Goal: Task Accomplishment & Management: Complete application form

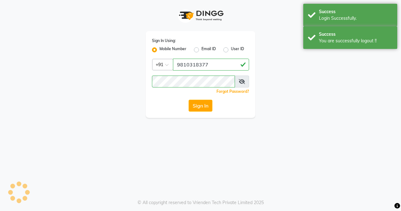
click at [320, 22] on div "Success Login Successfully." at bounding box center [351, 15] width 94 height 23
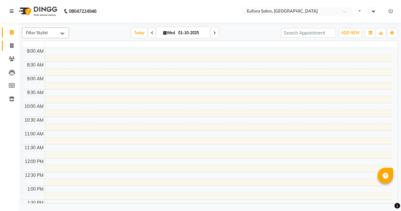
click at [16, 44] on span at bounding box center [11, 45] width 11 height 7
select select "en"
select select "service"
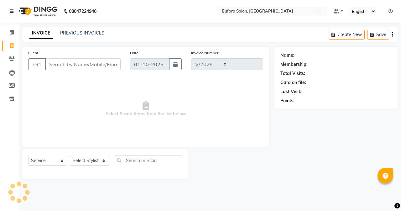
select select "6684"
type input "0768"
click at [65, 62] on input "Client" at bounding box center [83, 64] width 76 height 12
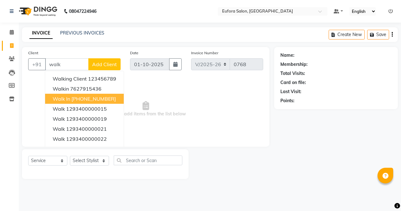
click at [92, 102] on button "Walk In [PHONE_NUMBER]" at bounding box center [84, 99] width 79 height 10
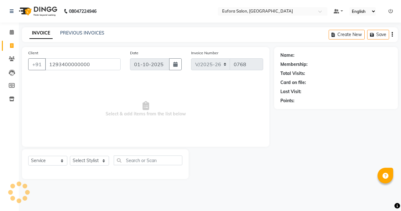
type input "1293400000000"
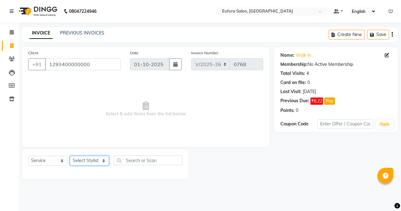
click at [97, 165] on select "Select Stylist [PERSON_NAME] [PERSON_NAME] Gigi [PERSON_NAME] Roshan [PERSON_NA…" at bounding box center [89, 161] width 39 height 10
select select "84471"
click at [70, 156] on select "Select Stylist [PERSON_NAME] [PERSON_NAME] Gigi [PERSON_NAME] Roshan [PERSON_NA…" at bounding box center [89, 161] width 39 height 10
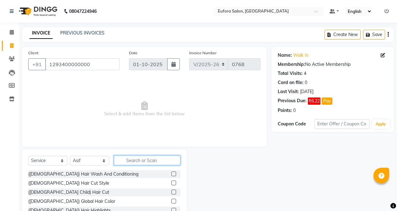
click at [131, 163] on input "text" at bounding box center [147, 161] width 66 height 10
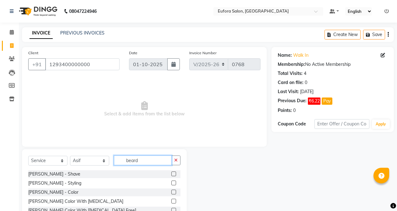
type input "beard"
click at [173, 181] on label at bounding box center [173, 183] width 5 height 5
click at [173, 181] on input "checkbox" at bounding box center [173, 183] width 4 height 4
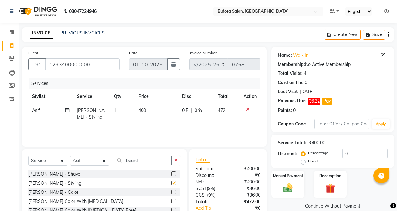
checkbox input "false"
drag, startPoint x: 152, startPoint y: 166, endPoint x: 147, endPoint y: 161, distance: 6.9
click at [147, 161] on div "Select Service Product Membership Package Voucher Prepaid Gift Card Select Styl…" at bounding box center [104, 163] width 152 height 15
drag, startPoint x: 147, startPoint y: 161, endPoint x: 117, endPoint y: 161, distance: 30.7
click at [117, 161] on input "beard" at bounding box center [143, 161] width 58 height 10
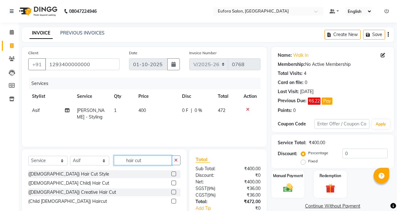
type input "hair cut"
click at [173, 174] on label at bounding box center [173, 174] width 5 height 5
click at [173, 174] on input "checkbox" at bounding box center [173, 174] width 4 height 4
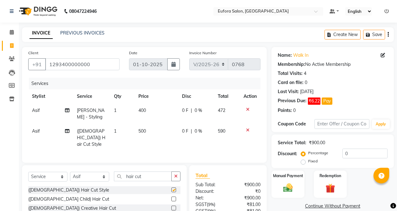
checkbox input "false"
drag, startPoint x: 143, startPoint y: 174, endPoint x: 121, endPoint y: 174, distance: 21.3
click at [121, 174] on input "hair cut" at bounding box center [143, 177] width 58 height 10
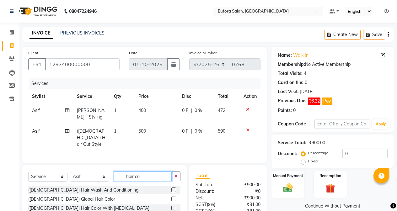
scroll to position [31, 0]
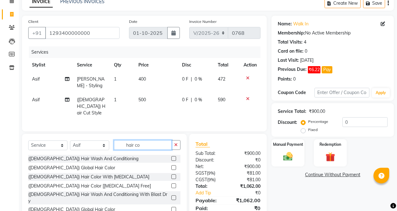
type input "hair co"
click at [176, 165] on label at bounding box center [173, 167] width 5 height 5
click at [175, 166] on input "checkbox" at bounding box center [173, 168] width 4 height 4
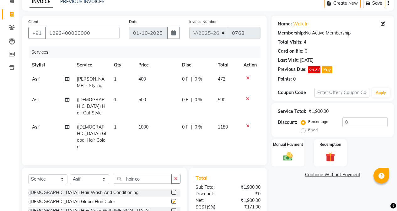
checkbox input "false"
click at [370, 4] on icon "button" at bounding box center [369, 3] width 6 height 4
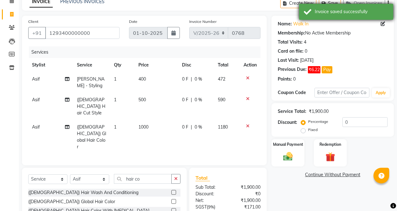
click at [357, 11] on div "Invoice saved successfully" at bounding box center [351, 11] width 74 height 7
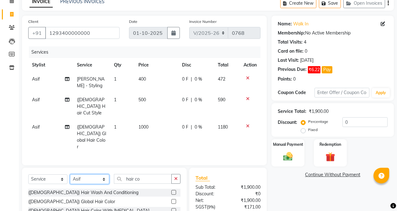
click at [89, 174] on select "Select Stylist [PERSON_NAME] [PERSON_NAME] Gigi [PERSON_NAME] Roshan [PERSON_NA…" at bounding box center [89, 179] width 39 height 10
select select "87949"
click at [70, 174] on select "Select Stylist [PERSON_NAME] [PERSON_NAME] Gigi [PERSON_NAME] Roshan [PERSON_NA…" at bounding box center [89, 179] width 39 height 10
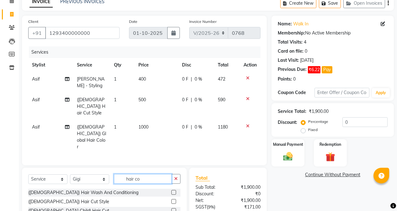
drag, startPoint x: 145, startPoint y: 164, endPoint x: 112, endPoint y: 168, distance: 33.2
click at [112, 174] on div "Select Service Product Membership Package Voucher Prepaid Gift Card Select Styl…" at bounding box center [104, 181] width 152 height 15
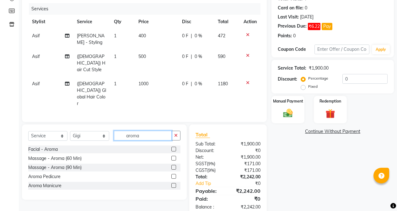
type input "aroma"
click at [174, 183] on label at bounding box center [173, 185] width 5 height 5
click at [174, 184] on input "checkbox" at bounding box center [173, 186] width 4 height 4
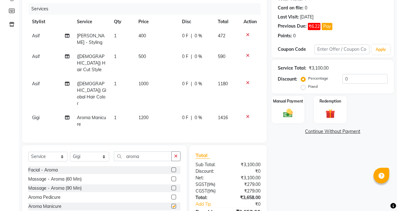
checkbox input "false"
drag, startPoint x: 148, startPoint y: 140, endPoint x: 109, endPoint y: 143, distance: 39.0
click at [109, 151] on div "Select Service Product Membership Package Voucher Prepaid Gift Card Select Styl…" at bounding box center [104, 158] width 152 height 15
type input "aroma"
click at [72, 152] on select "Select Stylist [PERSON_NAME] [PERSON_NAME] Gigi [PERSON_NAME] Roshan [PERSON_NA…" at bounding box center [89, 157] width 39 height 10
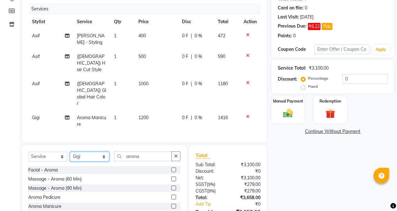
select select "89189"
click at [70, 152] on select "Select Stylist [PERSON_NAME] [PERSON_NAME] Gigi [PERSON_NAME] Roshan [PERSON_NA…" at bounding box center [89, 157] width 39 height 10
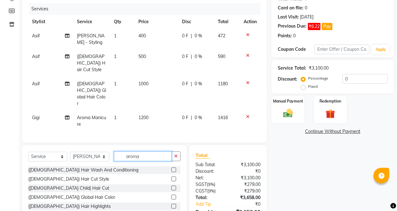
drag, startPoint x: 149, startPoint y: 145, endPoint x: 124, endPoint y: 145, distance: 24.5
click at [124, 151] on input "aroma" at bounding box center [143, 156] width 58 height 10
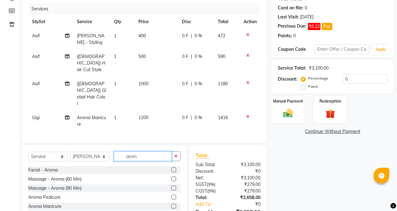
type input "aroma"
click at [172, 195] on label at bounding box center [173, 197] width 5 height 5
click at [172, 195] on input "checkbox" at bounding box center [173, 197] width 4 height 4
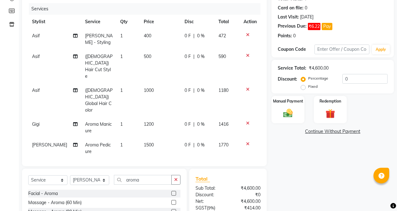
checkbox input "false"
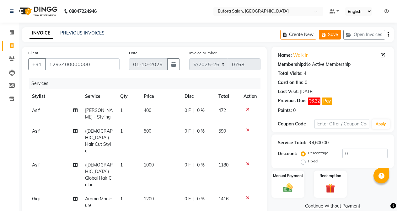
click at [333, 33] on button "Save" at bounding box center [330, 35] width 22 height 10
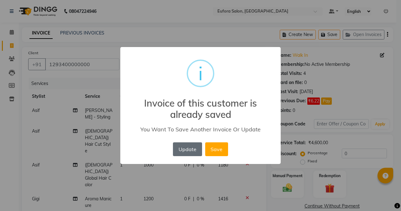
click at [192, 147] on button "Update" at bounding box center [187, 149] width 29 height 14
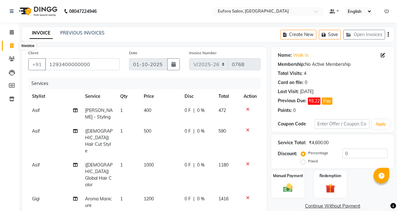
click at [16, 44] on span at bounding box center [11, 45] width 11 height 7
select select "service"
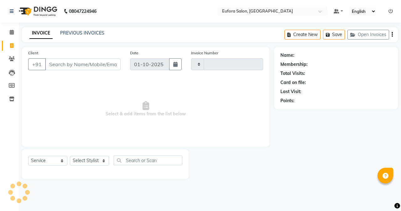
type input "0768"
select select "6684"
click at [55, 73] on div "Client +91" at bounding box center [75, 63] width 102 height 26
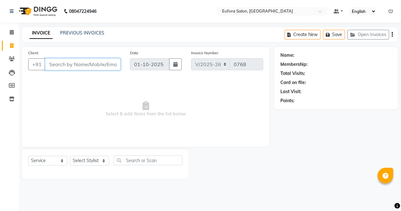
click at [54, 65] on input "Client" at bounding box center [83, 64] width 76 height 12
type input "9863452190"
click at [98, 59] on button "Add Client" at bounding box center [104, 64] width 32 height 12
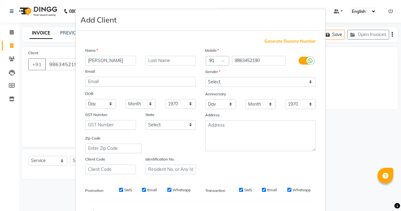
type input "[PERSON_NAME]"
click at [156, 61] on input "text" at bounding box center [170, 61] width 51 height 10
type input "Mach"
click at [230, 79] on select "Select [DEMOGRAPHIC_DATA] [DEMOGRAPHIC_DATA] Other Prefer Not To Say" at bounding box center [260, 82] width 111 height 10
select select "[DEMOGRAPHIC_DATA]"
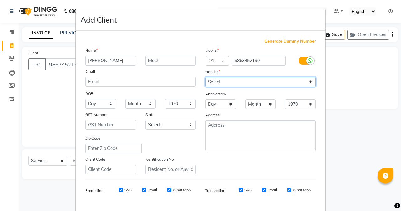
click at [205, 77] on select "Select [DEMOGRAPHIC_DATA] [DEMOGRAPHIC_DATA] Other Prefer Not To Say" at bounding box center [260, 82] width 111 height 10
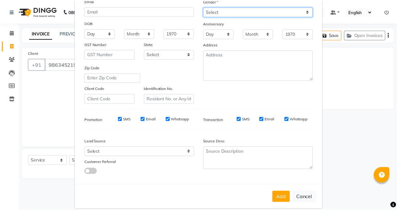
scroll to position [78, 0]
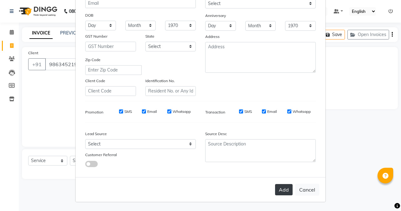
click at [283, 186] on button "Add" at bounding box center [284, 189] width 18 height 11
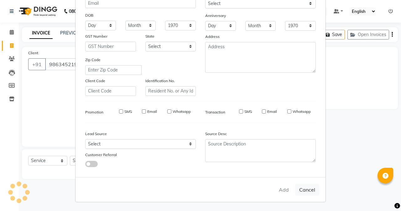
select select
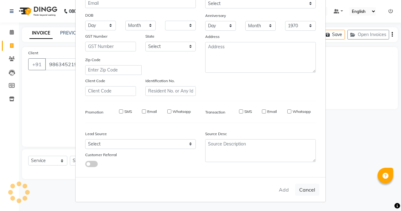
select select
checkbox input "false"
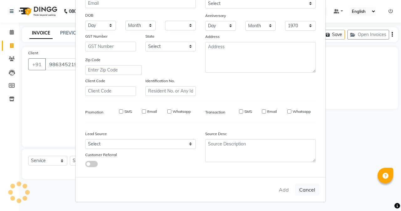
checkbox input "false"
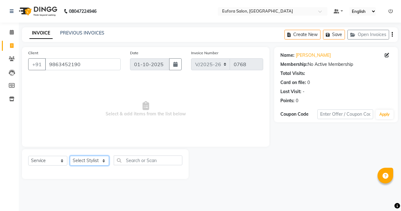
click at [87, 161] on select "Select Stylist [PERSON_NAME] [PERSON_NAME] Gigi [PERSON_NAME] Roshan [PERSON_NA…" at bounding box center [89, 161] width 39 height 10
select select "89189"
click at [70, 156] on select "Select Stylist [PERSON_NAME] [PERSON_NAME] Gigi [PERSON_NAME] Roshan [PERSON_NA…" at bounding box center [89, 161] width 39 height 10
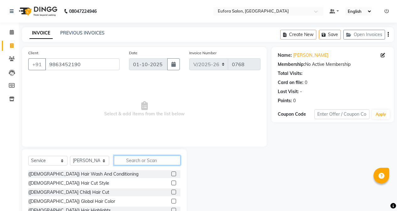
click at [131, 161] on input "text" at bounding box center [147, 161] width 66 height 10
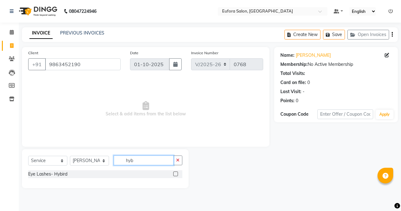
type input "hyb"
click at [178, 173] on label at bounding box center [175, 174] width 5 height 5
click at [177, 173] on input "checkbox" at bounding box center [175, 174] width 4 height 4
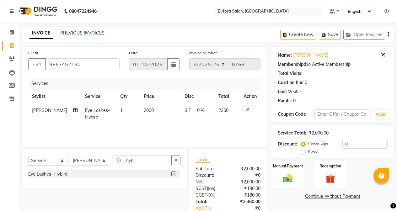
checkbox input "false"
click at [332, 35] on button "Save" at bounding box center [330, 35] width 22 height 10
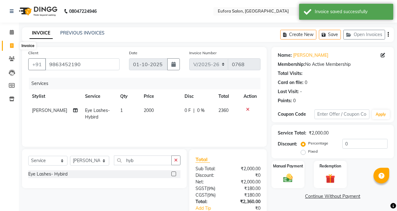
click at [12, 44] on icon at bounding box center [11, 45] width 3 height 5
select select "service"
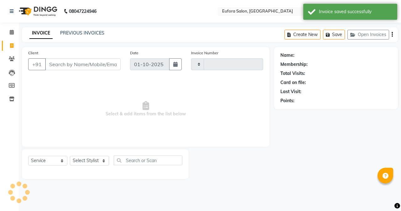
click at [60, 64] on input "Client" at bounding box center [83, 64] width 76 height 12
type input "0768"
select select "6684"
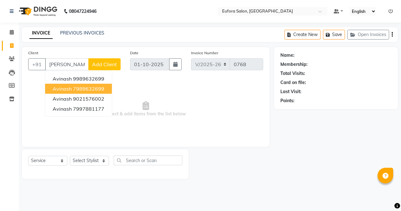
click at [80, 85] on button "Avinash 7989632699" at bounding box center [78, 89] width 67 height 10
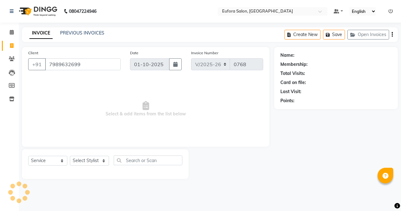
type input "7989632699"
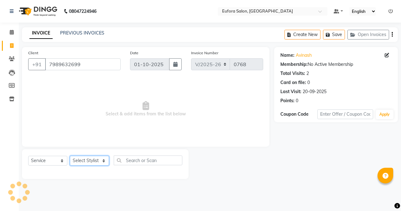
click at [98, 161] on select "Select Stylist [PERSON_NAME] [PERSON_NAME] Gigi [PERSON_NAME] Roshan [PERSON_NA…" at bounding box center [89, 161] width 39 height 10
select select "69833"
click at [70, 156] on select "Select Stylist [PERSON_NAME] [PERSON_NAME] Gigi [PERSON_NAME] Roshan [PERSON_NA…" at bounding box center [89, 161] width 39 height 10
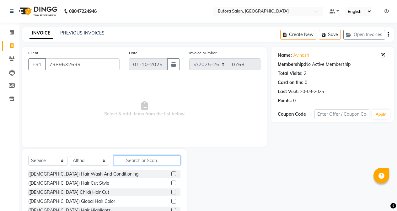
click at [131, 160] on input "text" at bounding box center [147, 161] width 66 height 10
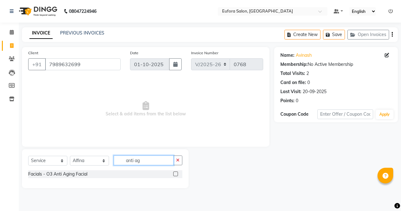
type input "anti ag"
click at [176, 174] on label at bounding box center [175, 174] width 5 height 5
click at [176, 174] on input "checkbox" at bounding box center [175, 174] width 4 height 4
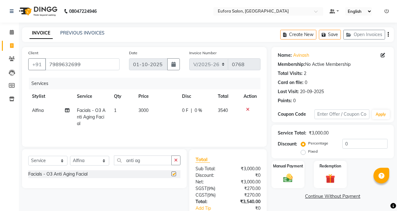
checkbox input "false"
drag, startPoint x: 351, startPoint y: 145, endPoint x: 336, endPoint y: 144, distance: 15.1
click at [336, 144] on div "Percentage Fixed 0" at bounding box center [344, 147] width 85 height 17
type input "20"
click at [214, 123] on td "2832" at bounding box center [227, 116] width 26 height 27
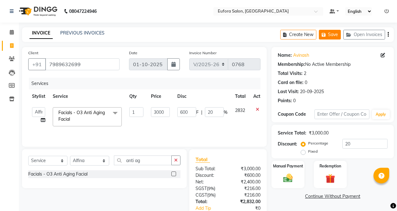
click at [321, 33] on icon "button" at bounding box center [324, 35] width 6 height 4
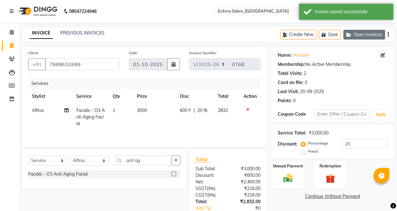
click at [344, 33] on button "Open Invoices" at bounding box center [364, 35] width 42 height 10
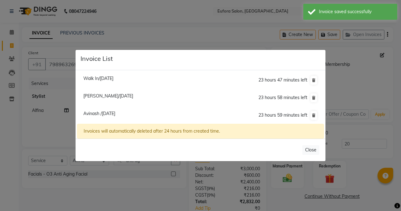
click at [103, 78] on span "Walk In/[DATE]" at bounding box center [98, 79] width 30 height 6
type input "1293400000000"
type input "0"
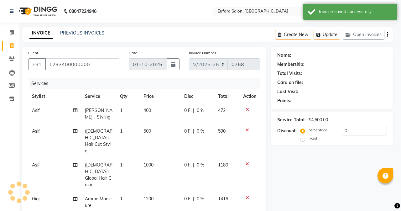
click at [103, 66] on span "Walk In/[DATE]" at bounding box center [98, 63] width 30 height 6
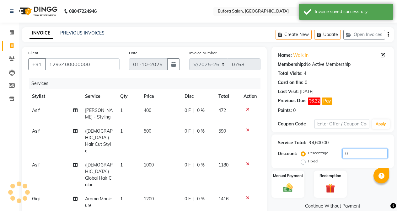
select select
drag, startPoint x: 351, startPoint y: 153, endPoint x: 333, endPoint y: 153, distance: 18.2
click at [333, 153] on div "Percentage Fixed 0" at bounding box center [344, 157] width 85 height 17
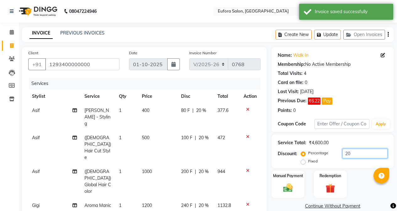
type input "20"
click at [357, 135] on div "Service Total: ₹4,600.00 Discount: Percentage Fixed 20" at bounding box center [332, 152] width 122 height 34
click at [330, 33] on button "Update" at bounding box center [327, 35] width 27 height 10
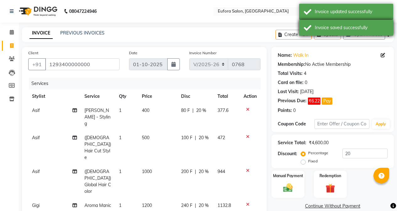
click at [335, 26] on div "Invoice saved successfully" at bounding box center [351, 27] width 74 height 7
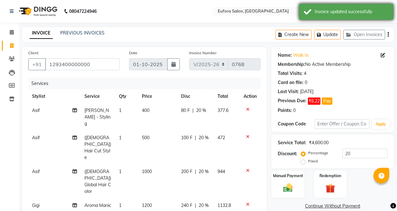
click at [335, 18] on div "Invoice updated successfully" at bounding box center [346, 12] width 94 height 16
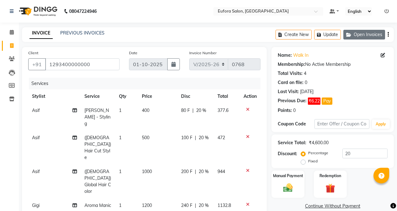
click at [360, 39] on button "Open Invoices" at bounding box center [364, 35] width 42 height 10
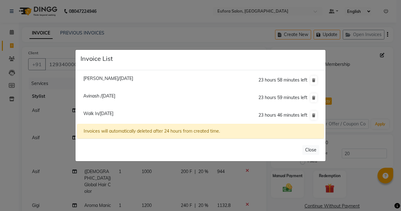
click at [88, 79] on span "[PERSON_NAME]/[DATE]" at bounding box center [108, 79] width 50 height 6
type input "9863452190"
type input "0"
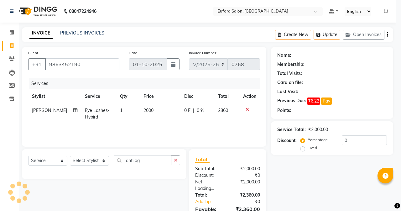
click at [88, 74] on li "[PERSON_NAME]/[DATE] 23 hours 58 minutes left" at bounding box center [200, 65] width 247 height 18
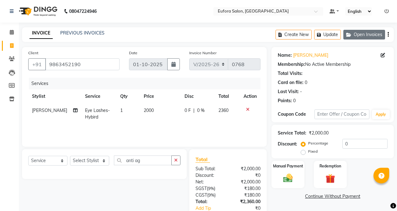
click at [365, 36] on button "Open Invoices" at bounding box center [364, 35] width 42 height 10
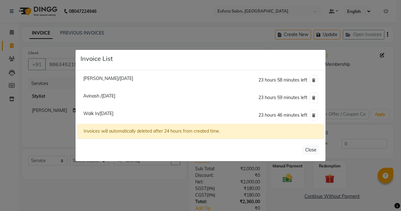
click at [98, 96] on span "Avinash /[DATE]" at bounding box center [99, 96] width 32 height 6
type input "7989632699"
type input "20"
click at [98, 96] on li "Avinash /[DATE] 23 hours 59 minutes left" at bounding box center [200, 98] width 247 height 18
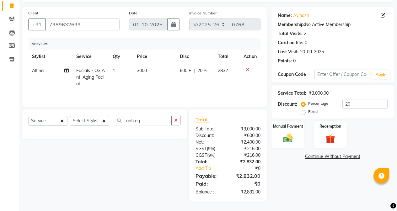
scroll to position [0, 0]
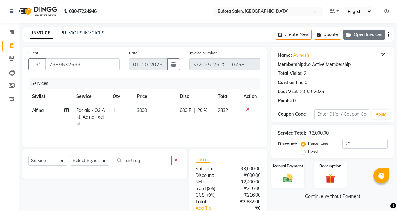
click at [351, 34] on icon "button" at bounding box center [350, 35] width 8 height 4
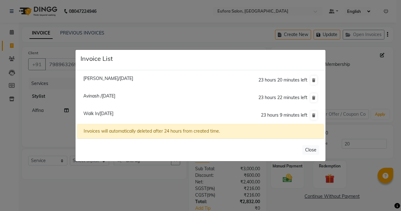
click at [107, 111] on span "Walk In/[DATE]" at bounding box center [98, 114] width 30 height 6
type input "1293400000000"
type input "20"
click at [107, 111] on li "Walk In/[DATE] 23 hours 9 minutes left" at bounding box center [200, 116] width 247 height 18
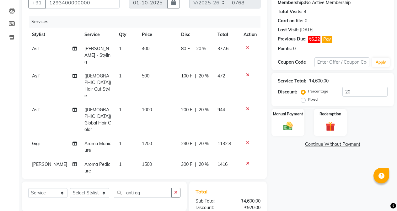
scroll to position [63, 0]
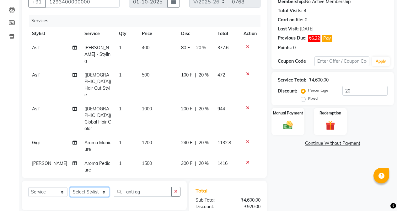
click at [102, 187] on select "Select Stylist [PERSON_NAME] [PERSON_NAME] Gigi [PERSON_NAME] Roshan [PERSON_NA…" at bounding box center [89, 192] width 39 height 10
select select "84471"
click at [70, 187] on select "Select Stylist [PERSON_NAME] [PERSON_NAME] Gigi [PERSON_NAME] Roshan [PERSON_NA…" at bounding box center [89, 192] width 39 height 10
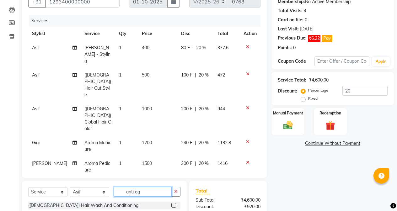
drag, startPoint x: 142, startPoint y: 172, endPoint x: 102, endPoint y: 172, distance: 39.5
click at [102, 187] on div "Select Service Product Membership Package Voucher Prepaid Gift Card Select Styl…" at bounding box center [104, 194] width 152 height 15
type input "ammo"
click at [175, 211] on label at bounding box center [173, 214] width 5 height 5
click at [175, 211] on input "checkbox" at bounding box center [173, 215] width 4 height 4
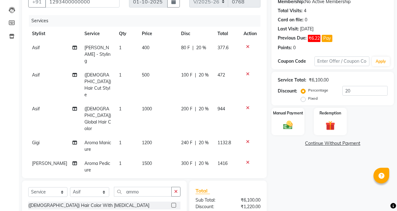
checkbox input "false"
click at [246, 106] on icon at bounding box center [247, 108] width 3 height 4
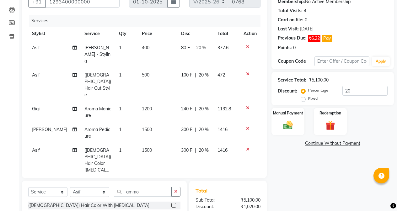
click at [242, 146] on td at bounding box center [250, 163] width 21 height 40
click at [299, 161] on div "Name: Walk In Membership: No Active Membership Total Visits: 4 Card on file: 0 …" at bounding box center [334, 128] width 127 height 288
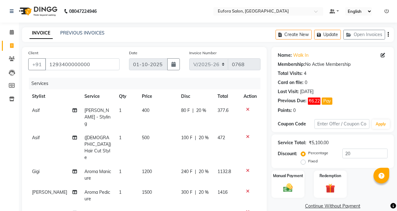
scroll to position [31, 0]
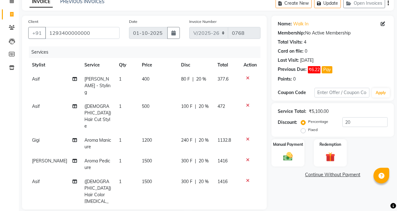
click at [246, 137] on icon at bounding box center [247, 139] width 3 height 4
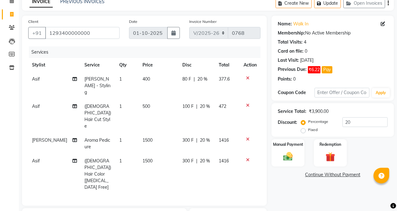
click at [247, 79] on icon at bounding box center [247, 78] width 3 height 4
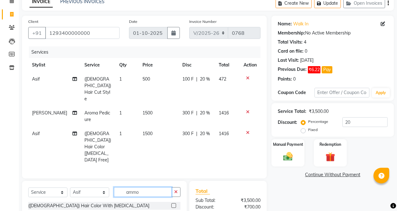
drag, startPoint x: 142, startPoint y: 170, endPoint x: 115, endPoint y: 170, distance: 27.0
click at [115, 187] on input "ammo" at bounding box center [143, 192] width 58 height 10
type input "shave"
click at [175, 203] on label at bounding box center [173, 205] width 5 height 5
click at [175, 204] on input "checkbox" at bounding box center [173, 206] width 4 height 4
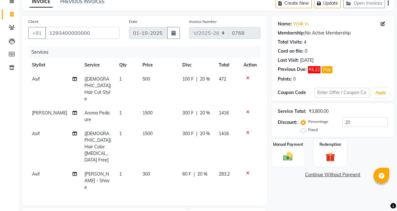
checkbox input "false"
click at [326, 5] on button "Update" at bounding box center [327, 3] width 27 height 10
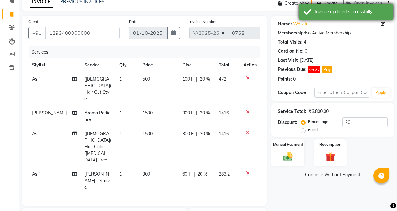
click at [330, 14] on div "Invoice updated successfully" at bounding box center [351, 11] width 74 height 7
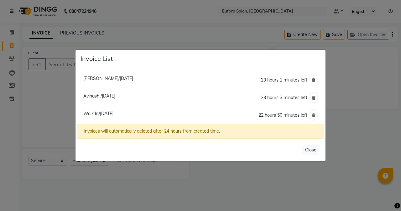
select select "6684"
select select "service"
click at [117, 79] on span "[PERSON_NAME]/[DATE]" at bounding box center [108, 79] width 50 height 6
type input "9863452190"
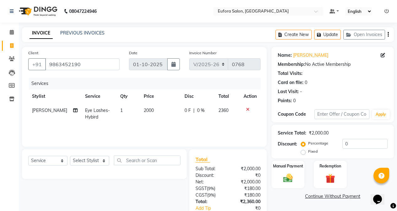
click at [156, 114] on td "2000" at bounding box center [160, 113] width 41 height 21
select select "89189"
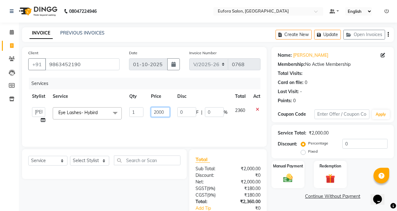
drag, startPoint x: 165, startPoint y: 109, endPoint x: 142, endPoint y: 110, distance: 23.6
click at [142, 110] on tr "Alfina Aman Asif Christy Gigi John Kim Roshan shanawaz Taruna Eye Lashes- Hybir…" at bounding box center [149, 115] width 242 height 24
type input "1800"
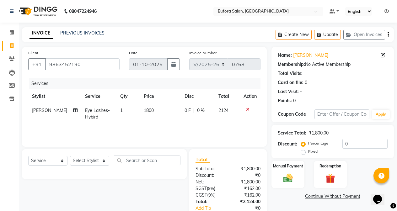
click at [157, 118] on td "1800" at bounding box center [160, 113] width 41 height 21
select select "89189"
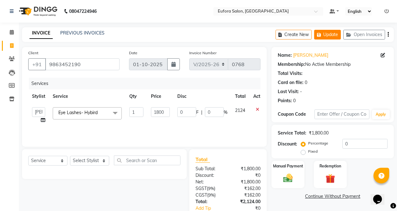
click at [329, 34] on button "Update" at bounding box center [327, 35] width 27 height 10
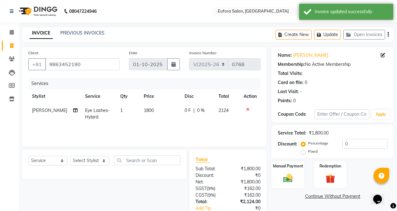
click at [227, 122] on td "2124" at bounding box center [226, 113] width 25 height 21
select select "89189"
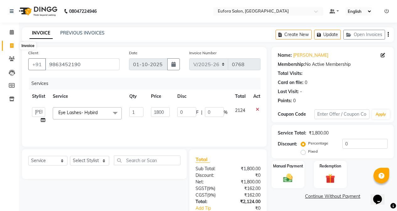
click at [14, 45] on span at bounding box center [11, 45] width 11 height 7
select select "service"
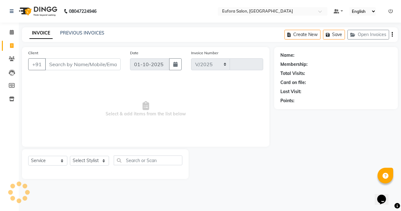
select select "6684"
type input "0768"
click at [61, 64] on input "Client" at bounding box center [83, 64] width 76 height 12
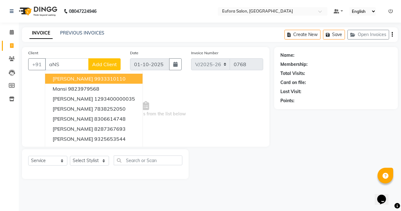
drag, startPoint x: 61, startPoint y: 64, endPoint x: 45, endPoint y: 65, distance: 15.4
click at [45, 65] on input "aNS" at bounding box center [67, 64] width 44 height 12
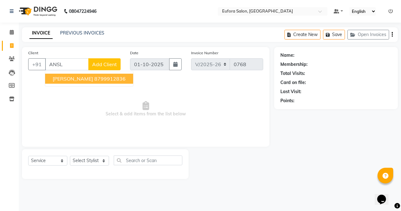
click at [62, 79] on span "Anslam Soni" at bounding box center [73, 79] width 40 height 6
type input "8799912836"
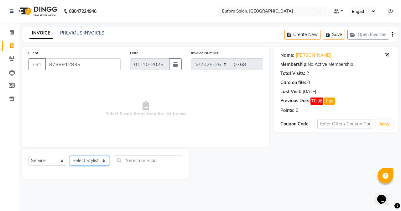
click at [76, 161] on select "Select Stylist [PERSON_NAME] [PERSON_NAME] Gigi [PERSON_NAME] Roshan [PERSON_NA…" at bounding box center [89, 161] width 39 height 10
select select "69833"
click at [70, 156] on select "Select Stylist [PERSON_NAME] [PERSON_NAME] Gigi [PERSON_NAME] Roshan [PERSON_NA…" at bounding box center [89, 161] width 39 height 10
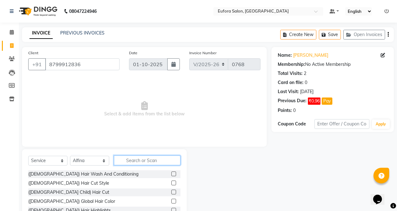
click at [138, 160] on input "text" at bounding box center [147, 161] width 66 height 10
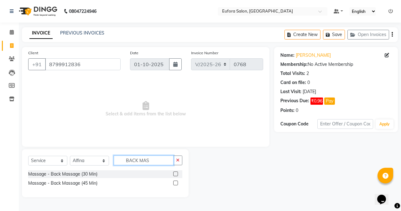
type input "BACK MAS"
click at [175, 173] on label at bounding box center [175, 174] width 5 height 5
click at [175, 173] on input "checkbox" at bounding box center [175, 174] width 4 height 4
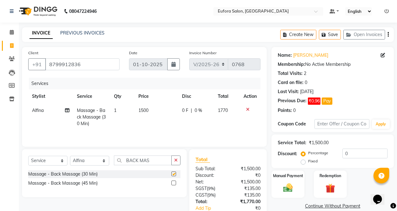
checkbox input "false"
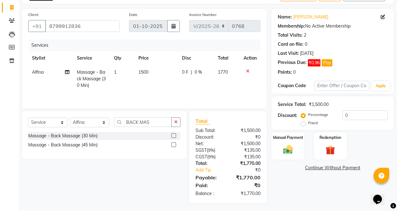
scroll to position [40, 0]
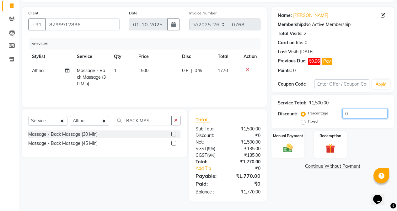
drag, startPoint x: 357, startPoint y: 111, endPoint x: 344, endPoint y: 114, distance: 14.0
click at [344, 114] on input "0" at bounding box center [364, 114] width 45 height 10
type input "30"
drag, startPoint x: 348, startPoint y: 115, endPoint x: 338, endPoint y: 115, distance: 9.7
click at [338, 115] on div "Percentage Fixed 30" at bounding box center [344, 117] width 85 height 17
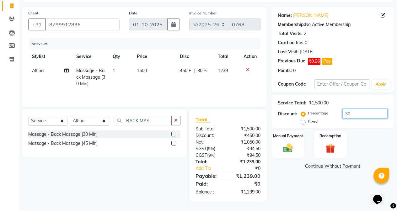
drag, startPoint x: 352, startPoint y: 113, endPoint x: 340, endPoint y: 115, distance: 12.1
click at [340, 115] on div "Percentage Fixed 30" at bounding box center [344, 117] width 85 height 17
type input "2"
type input "1"
type input "15.2"
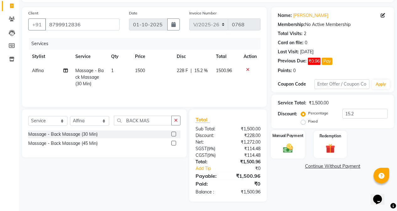
click at [279, 145] on div "Manual Payment" at bounding box center [288, 144] width 34 height 29
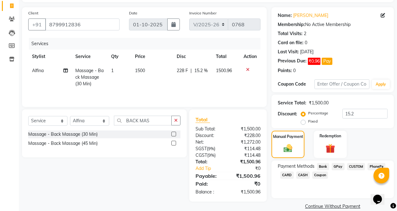
click at [334, 168] on span "GPay" at bounding box center [337, 166] width 13 height 7
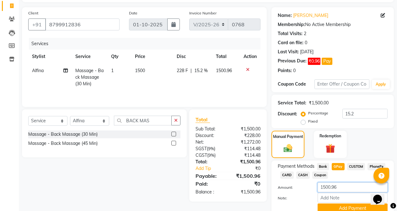
drag, startPoint x: 342, startPoint y: 185, endPoint x: 301, endPoint y: 193, distance: 41.9
click at [301, 193] on div "Amount: 1500.96 Note: Add Payment" at bounding box center [332, 197] width 110 height 31
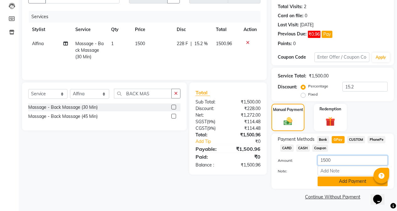
type input "1500"
click at [322, 181] on button "Add Payment" at bounding box center [352, 182] width 70 height 10
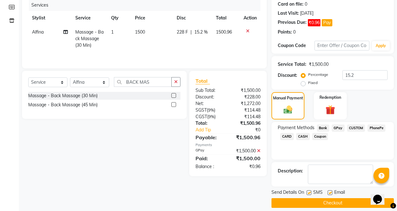
scroll to position [85, 0]
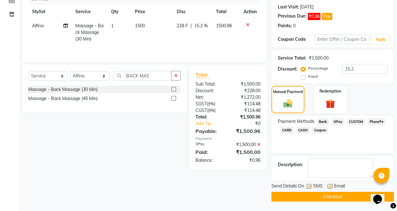
click at [308, 187] on label at bounding box center [308, 186] width 5 height 5
click at [308, 187] on input "checkbox" at bounding box center [308, 187] width 4 height 4
click at [308, 187] on label at bounding box center [308, 186] width 5 height 5
click at [308, 187] on input "checkbox" at bounding box center [308, 187] width 4 height 4
checkbox input "true"
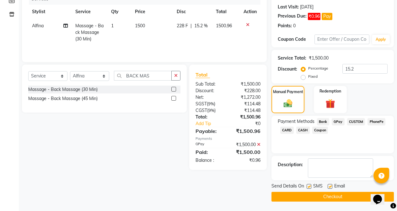
click at [319, 197] on button "Checkout" at bounding box center [332, 197] width 122 height 10
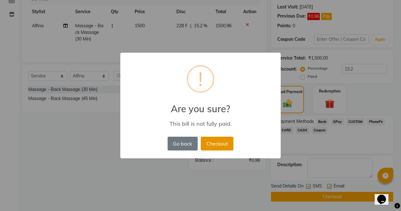
click at [224, 147] on button "Checkout" at bounding box center [217, 144] width 33 height 14
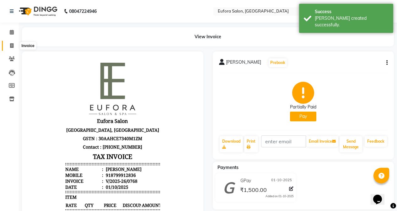
click at [13, 47] on icon at bounding box center [11, 45] width 3 height 5
select select "service"
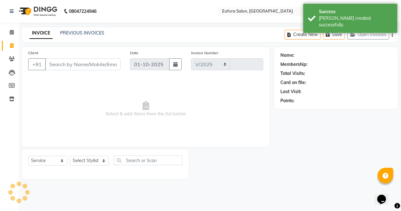
select select "6684"
type input "0769"
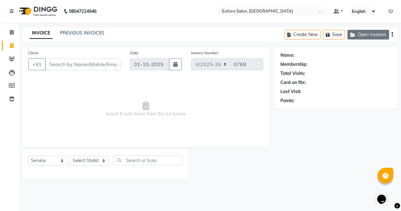
click at [371, 33] on button "Open Invoices" at bounding box center [369, 35] width 42 height 10
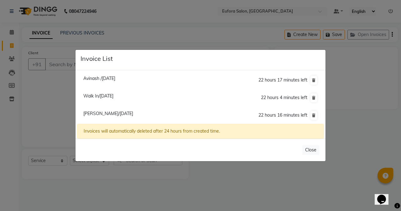
click at [108, 93] on li "Walk In/01 October 2025 22 hours 4 minutes left" at bounding box center [200, 98] width 247 height 18
click at [104, 96] on span "Walk In/[DATE]" at bounding box center [98, 96] width 30 height 6
type input "1293400000000"
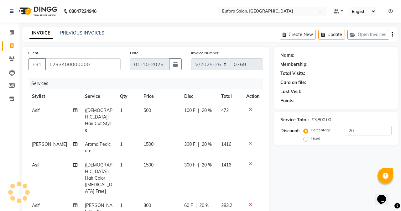
click at [104, 91] on li "Walk In/01 October 2025 22 hours 4 minutes left" at bounding box center [200, 82] width 247 height 18
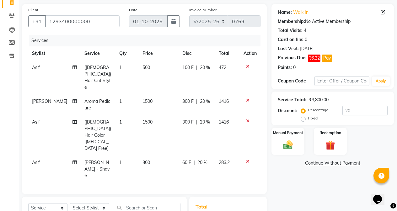
scroll to position [63, 0]
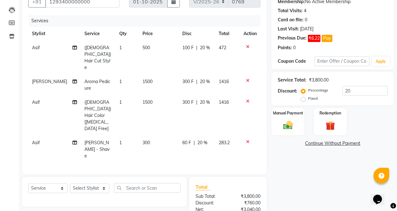
click at [39, 79] on span "[PERSON_NAME]" at bounding box center [49, 82] width 35 height 6
select select "89189"
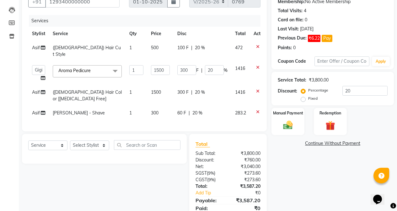
select select "87949"
click at [84, 140] on select "Select Stylist [PERSON_NAME] [PERSON_NAME] Gigi [PERSON_NAME] Roshan [PERSON_NA…" at bounding box center [89, 145] width 39 height 10
select select "87949"
click at [70, 140] on select "Select Stylist [PERSON_NAME] [PERSON_NAME] Gigi [PERSON_NAME] Roshan [PERSON_NA…" at bounding box center [89, 145] width 39 height 10
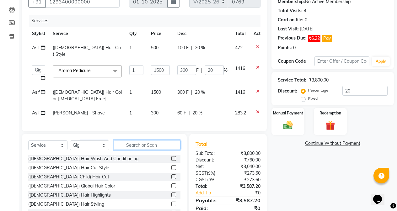
click at [131, 140] on input "text" at bounding box center [147, 145] width 66 height 10
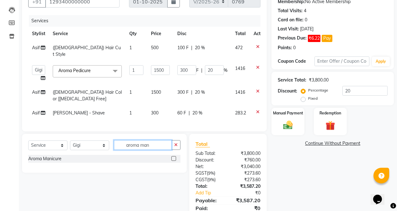
type input "aroma man"
click at [173, 156] on label at bounding box center [173, 158] width 5 height 5
click at [173, 157] on input "checkbox" at bounding box center [173, 159] width 4 height 4
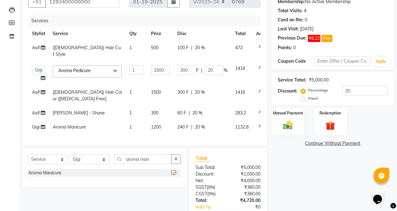
checkbox input "false"
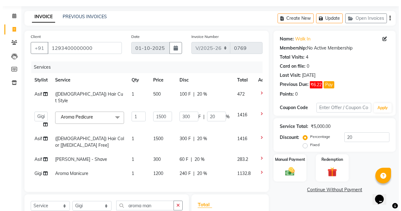
scroll to position [0, 0]
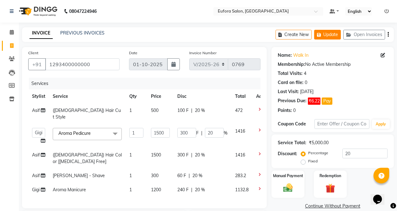
click at [321, 33] on icon "button" at bounding box center [320, 35] width 6 height 4
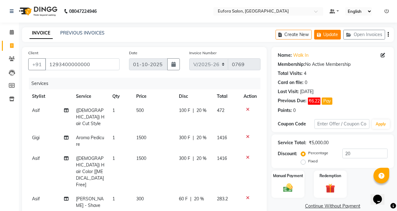
click at [328, 38] on button "Update" at bounding box center [327, 35] width 27 height 10
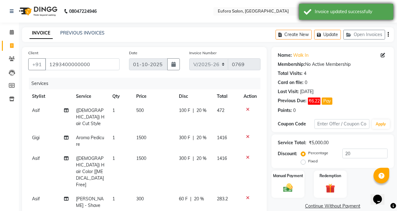
click at [350, 14] on div "Invoice updated successfully" at bounding box center [351, 11] width 74 height 7
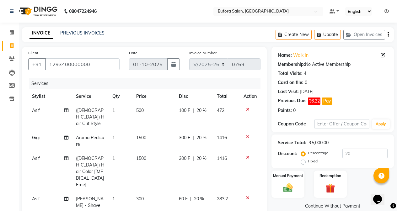
click at [388, 9] on icon at bounding box center [386, 11] width 4 height 4
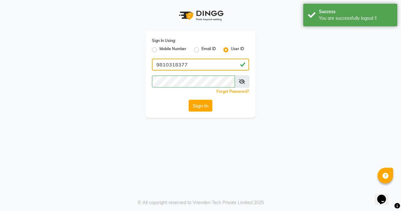
click at [200, 62] on input "9810318377" at bounding box center [200, 65] width 97 height 12
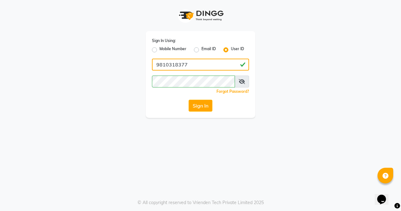
drag, startPoint x: 208, startPoint y: 62, endPoint x: 147, endPoint y: 66, distance: 61.0
click at [147, 66] on div "Sign In Using: Mobile Number Email ID User ID 9810318377 Remember me Forgot Pas…" at bounding box center [201, 74] width 110 height 87
type input "E"
type input "euforasalon"
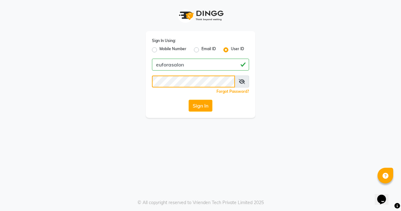
click at [146, 86] on div "Sign In Using: Mobile Number Email ID User ID euforasalon Remember me Forgot Pa…" at bounding box center [201, 74] width 110 height 87
click at [204, 105] on button "Sign In" at bounding box center [201, 106] width 24 height 12
